Goal: Task Accomplishment & Management: Complete application form

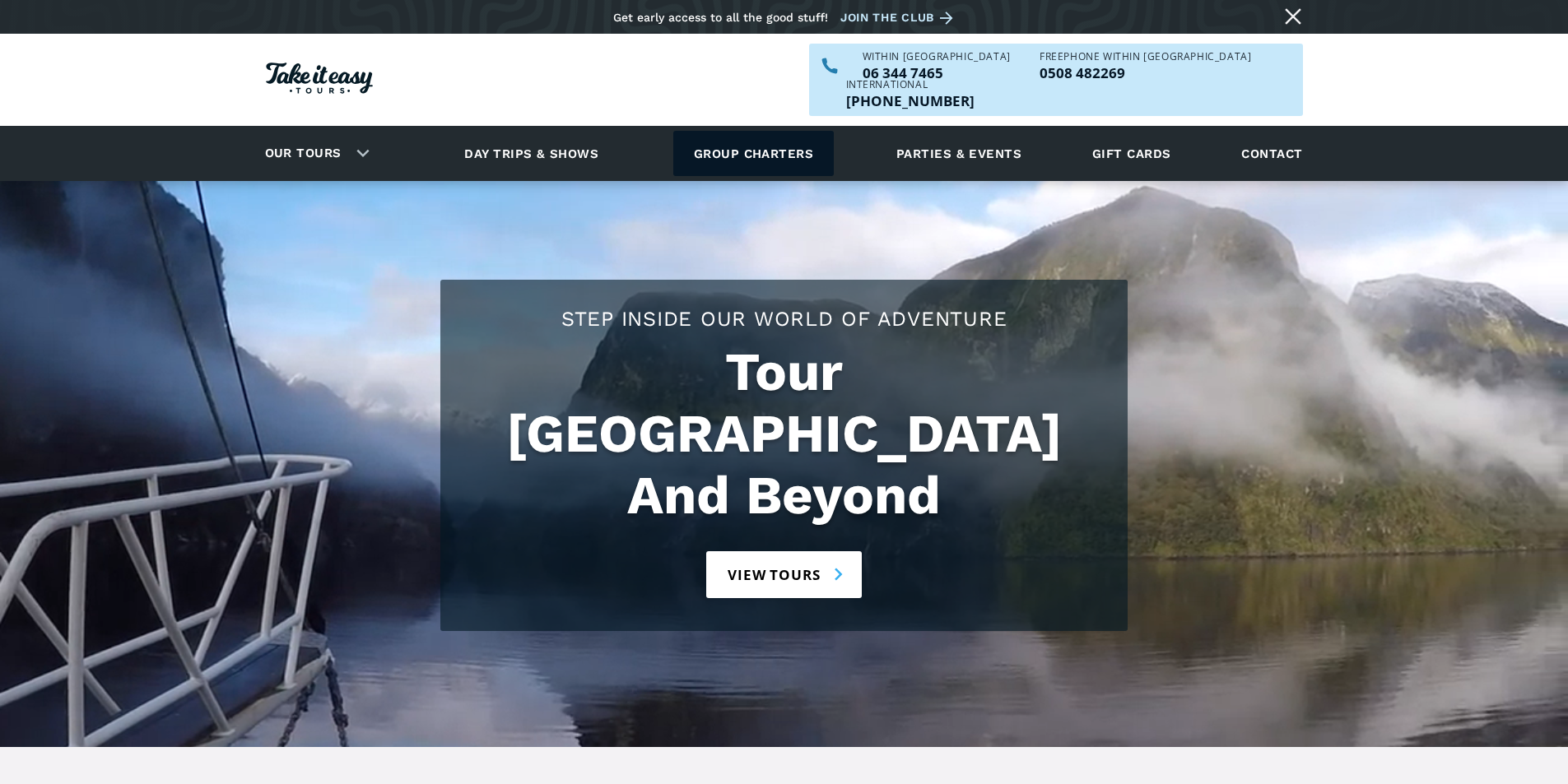
click at [732, 131] on link "Group charters" at bounding box center [754, 153] width 161 height 45
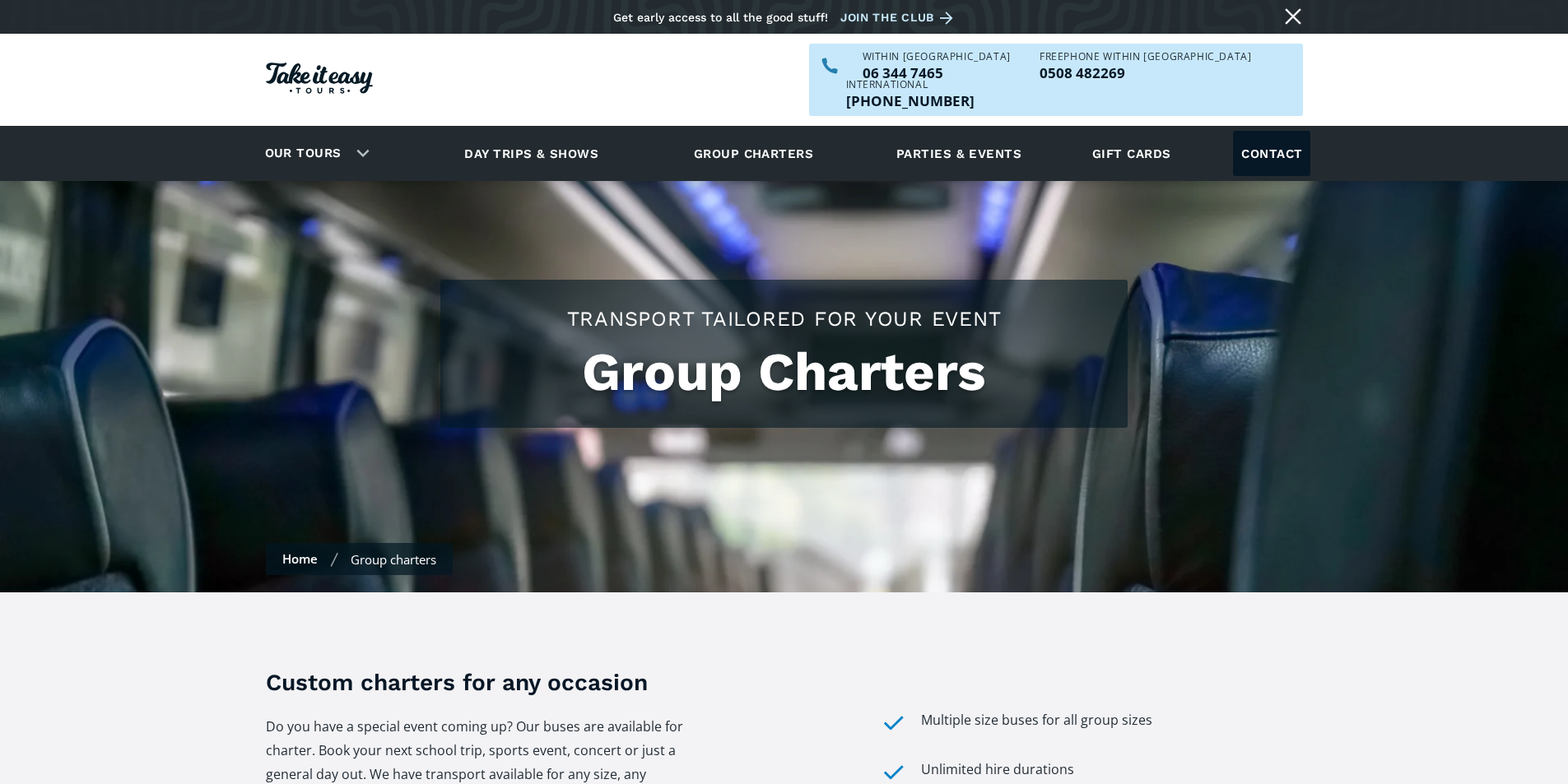
click at [1276, 131] on link "Contact" at bounding box center [1272, 153] width 78 height 45
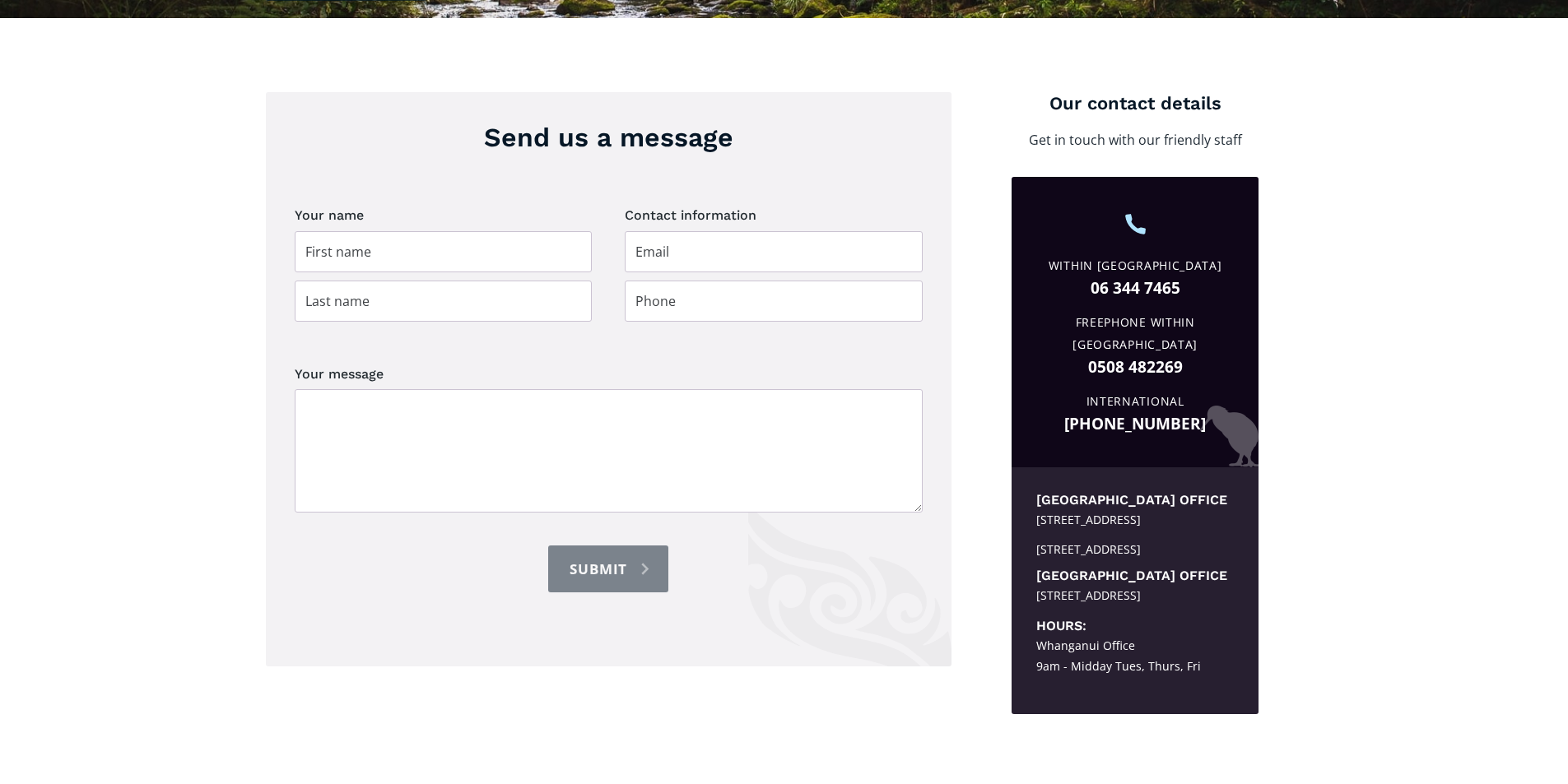
scroll to position [576, 0]
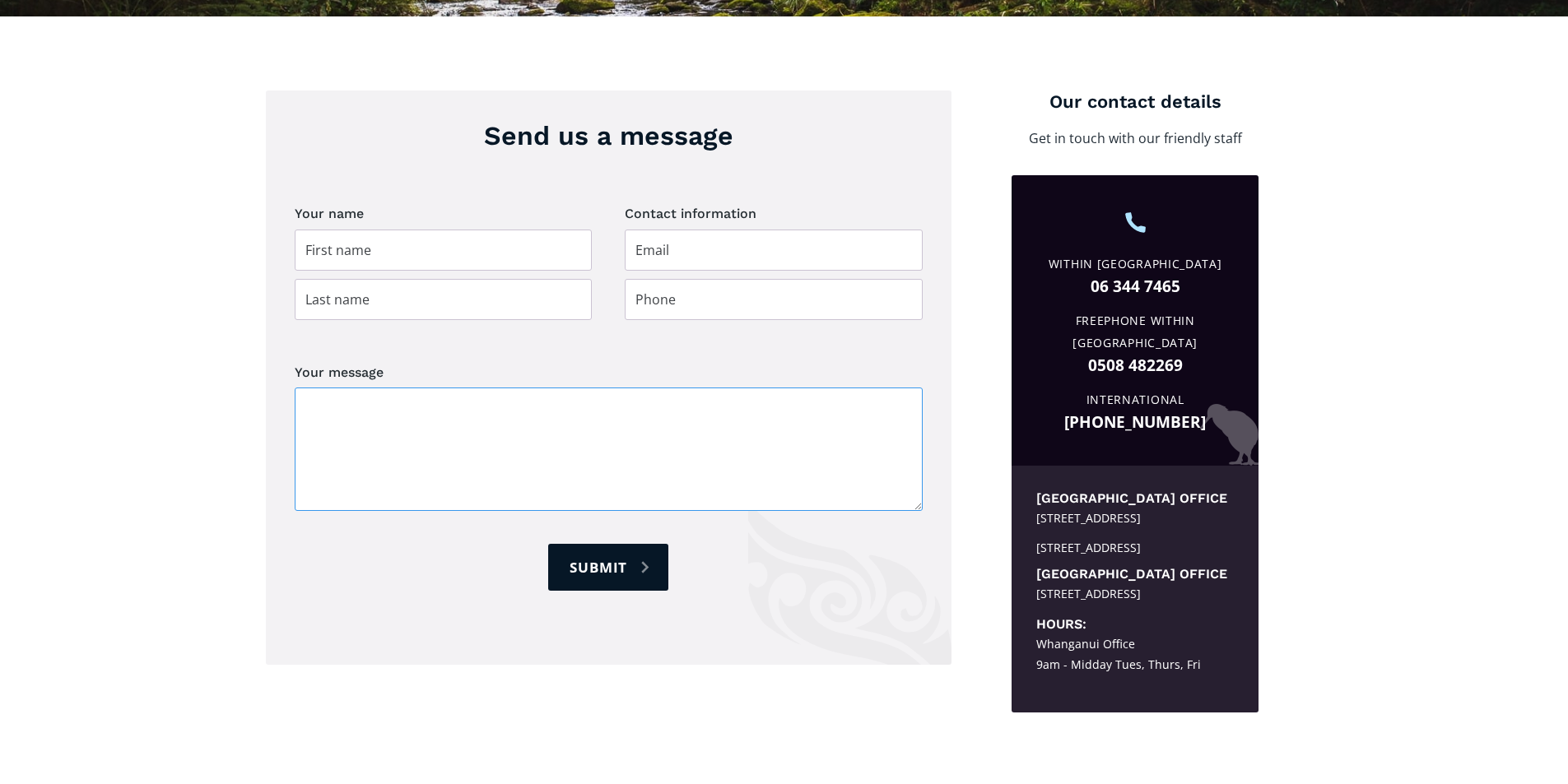
click at [323, 393] on textarea "Your message" at bounding box center [609, 448] width 628 height 123
paste textarea "Departure date: [DATE] Return date: [DATE] Pickup location: [GEOGRAPHIC_DATA] […"
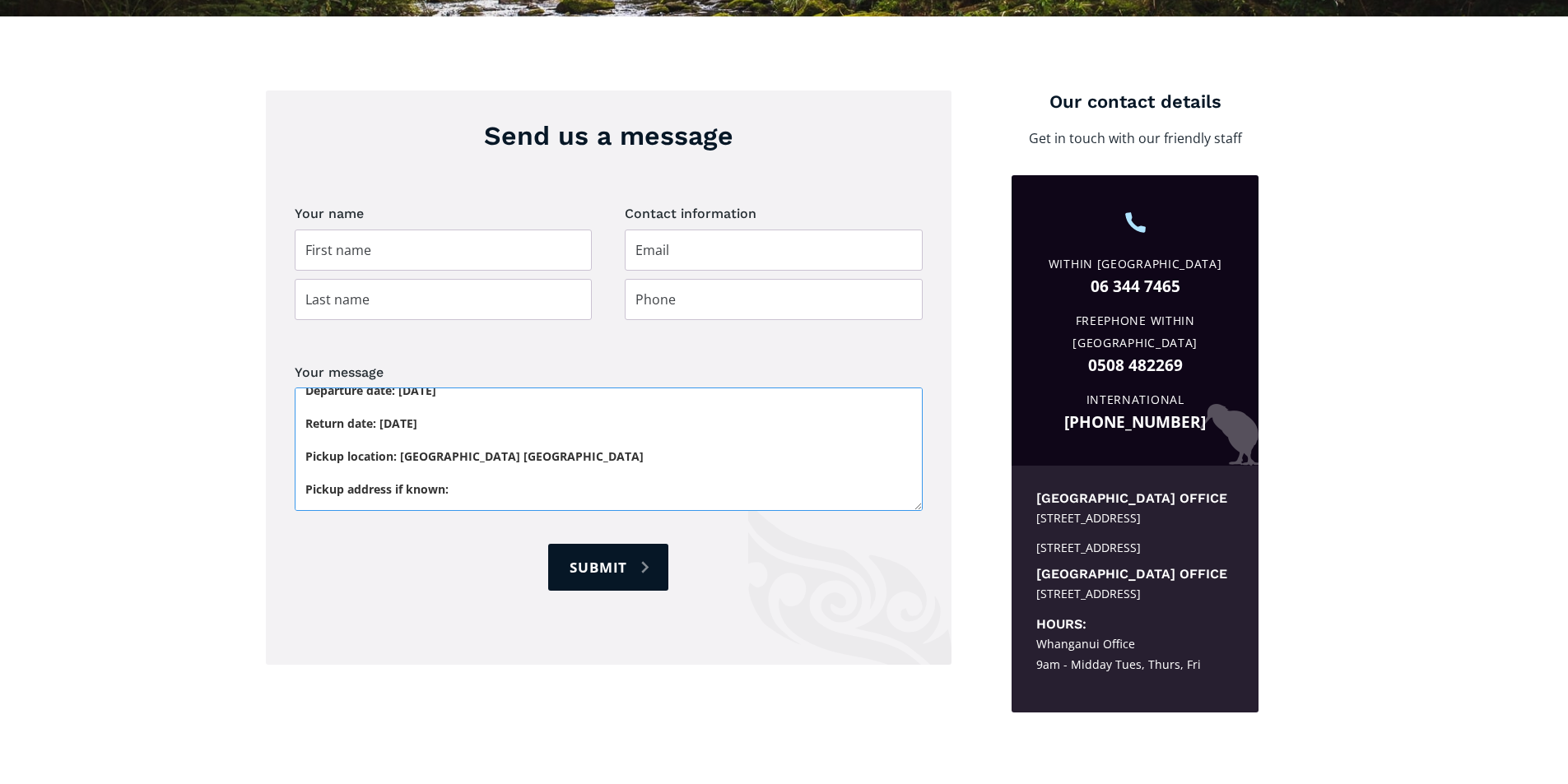
scroll to position [0, 0]
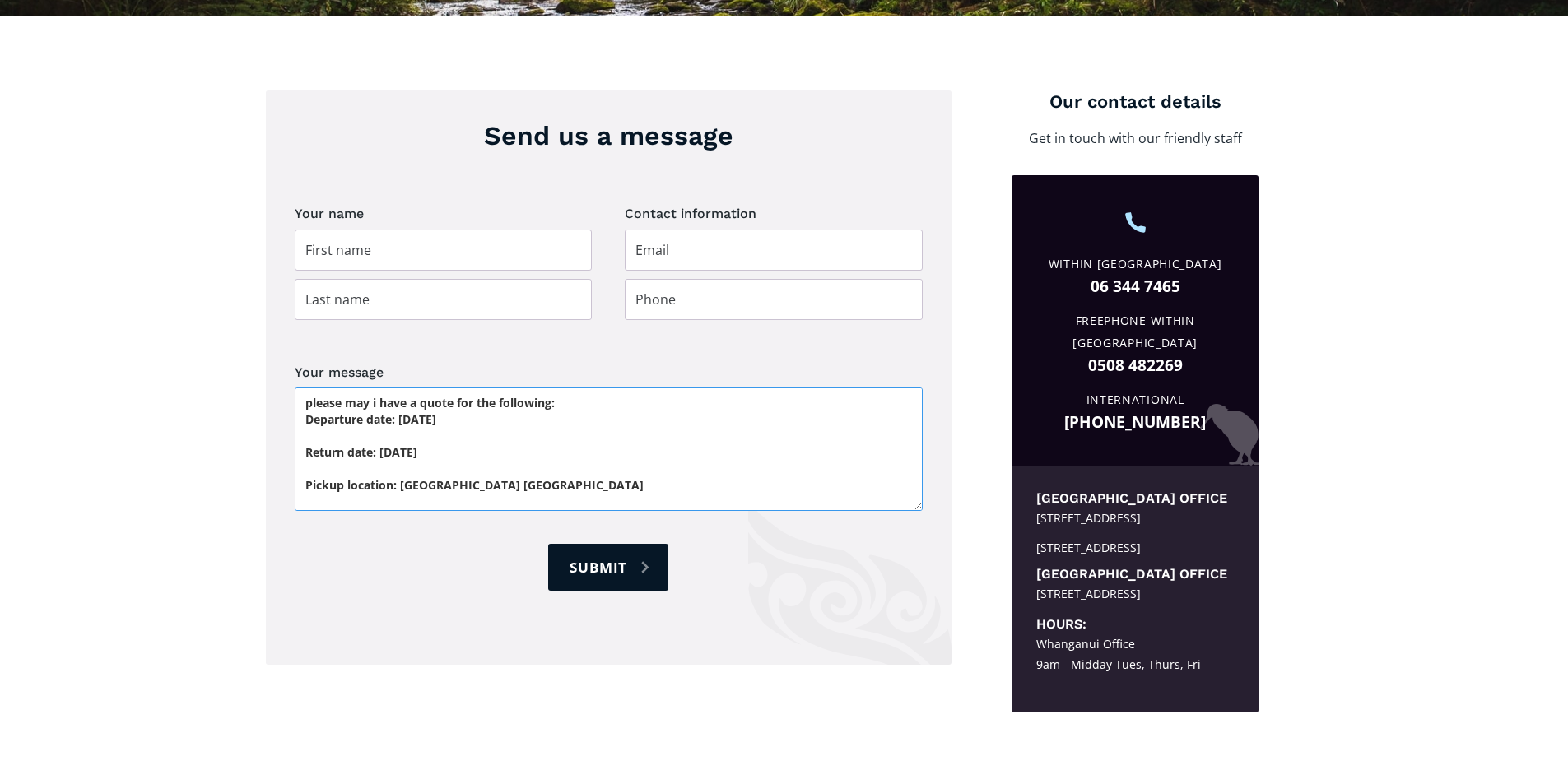
click at [374, 387] on textarea "please may i have a quote for the following: Departure date: 04 October 2025 Re…" at bounding box center [609, 448] width 628 height 123
click at [312, 387] on textarea "please may I have a quote for the following: Departure date: 04 October 2025 Re…" at bounding box center [609, 448] width 628 height 123
type textarea "Please may I have a quote for the following: Departure date: 04 October 2025 Re…"
click at [326, 231] on input "Contact page" at bounding box center [444, 250] width 298 height 41
type input "Connor"
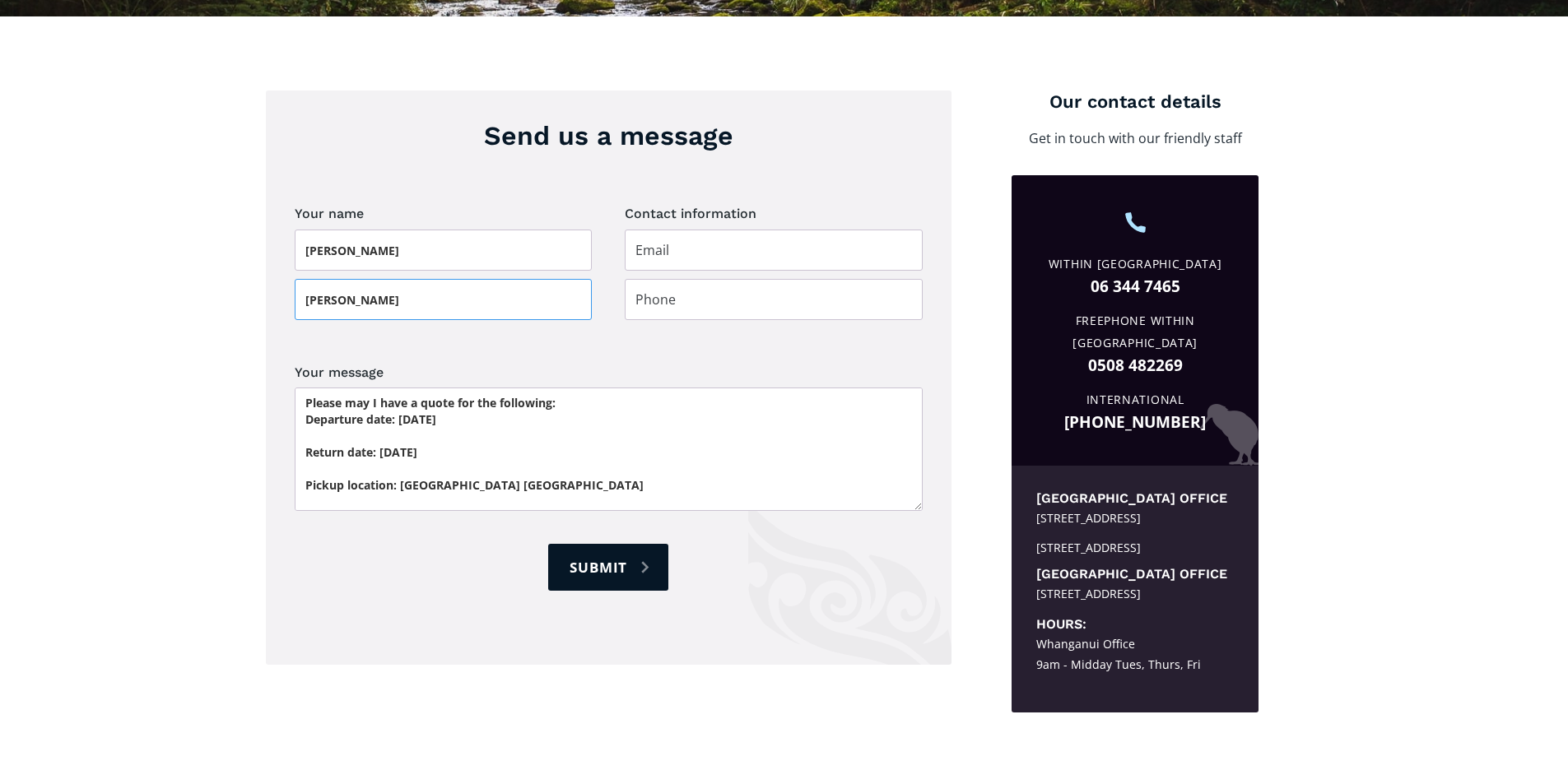
type input "Brown-Tait"
click at [685, 229] on input "Contact page" at bounding box center [773, 250] width 298 height 41
type input "connorbrowntait@gmail.com"
click at [668, 279] on input "Contact page" at bounding box center [773, 300] width 298 height 41
type input "02120433338"
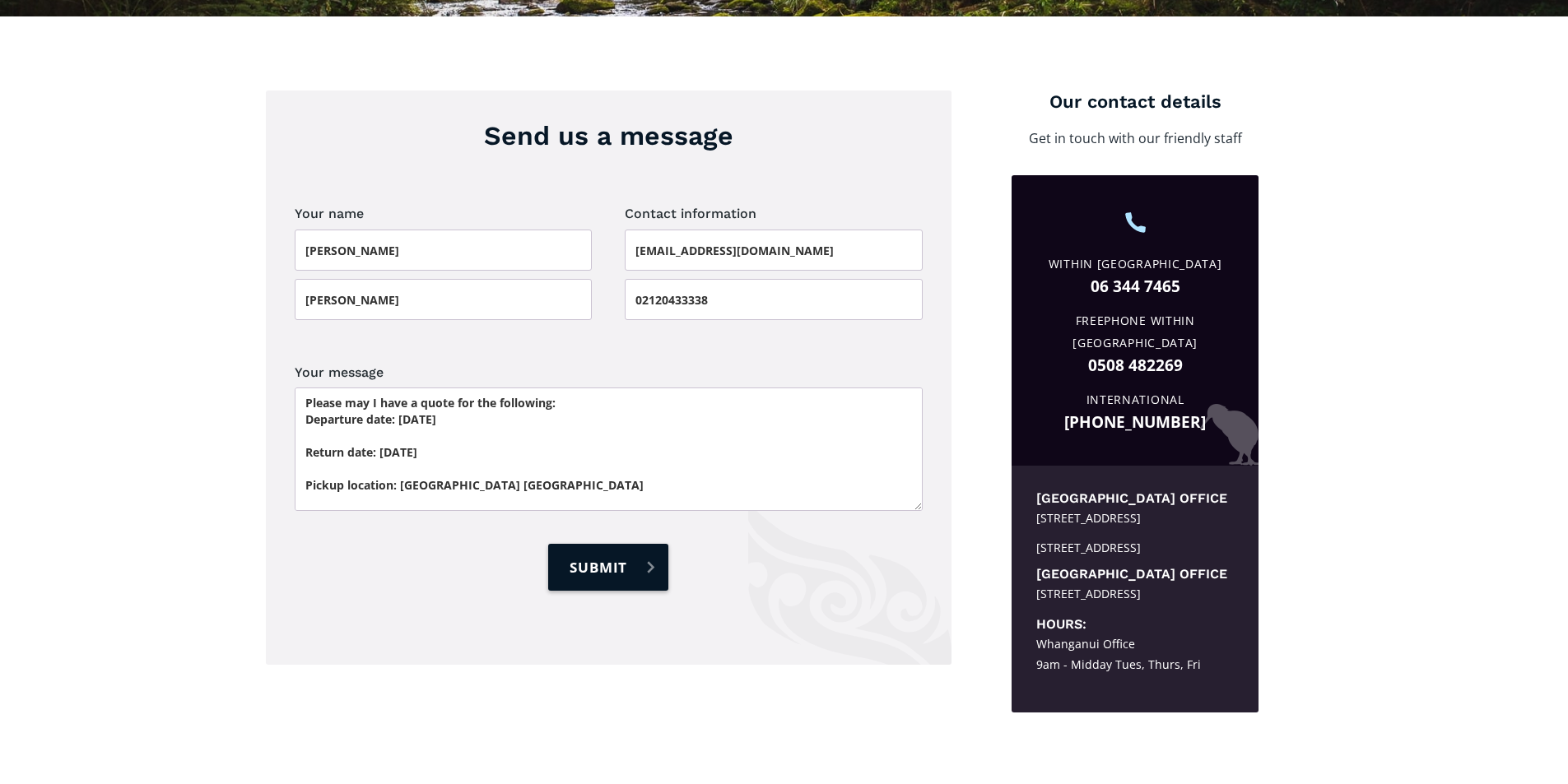
click at [602, 558] on input "Submit" at bounding box center [609, 567] width 120 height 47
type input "Please wait..."
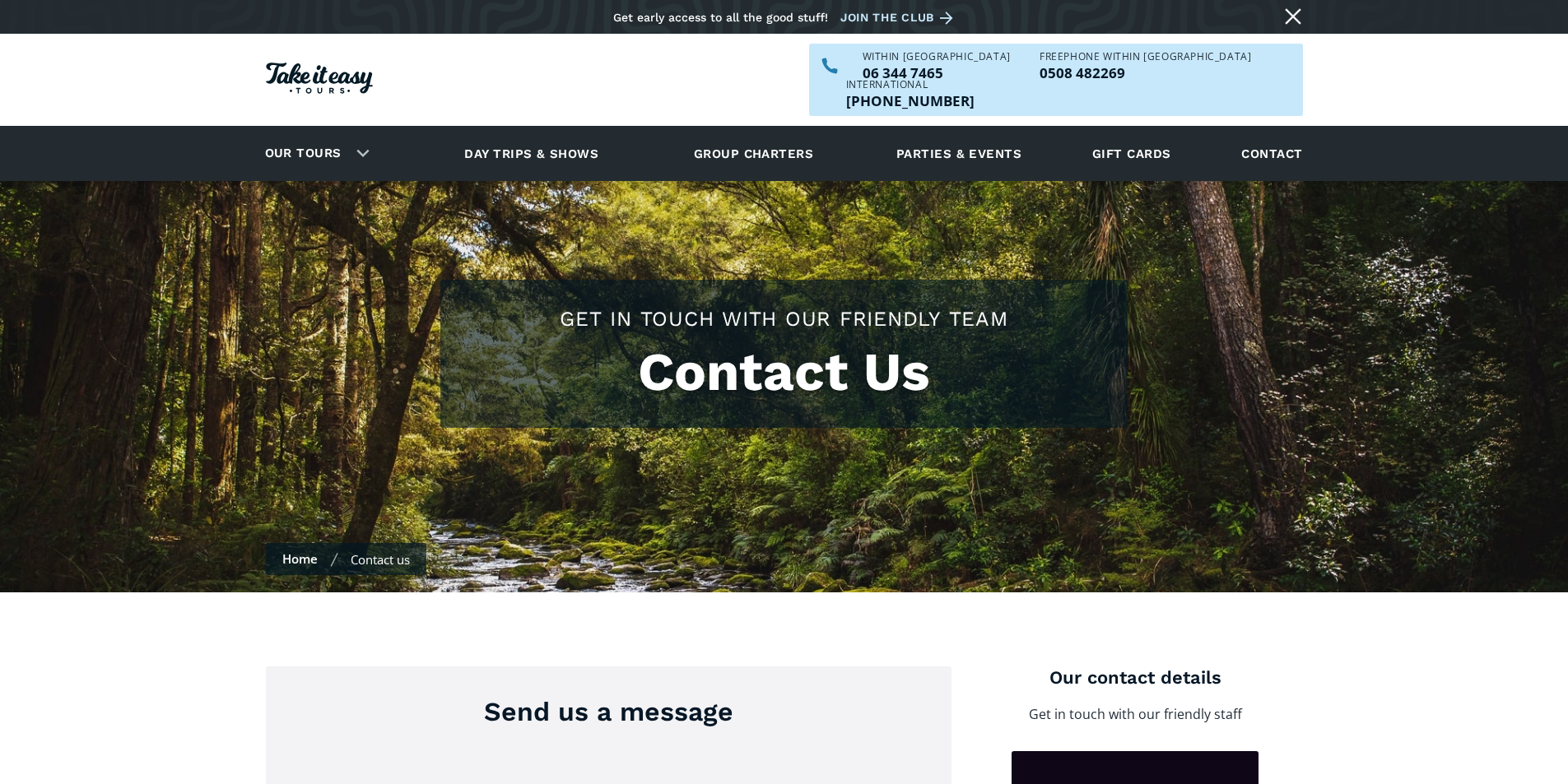
scroll to position [576, 0]
